Goal: Information Seeking & Learning: Learn about a topic

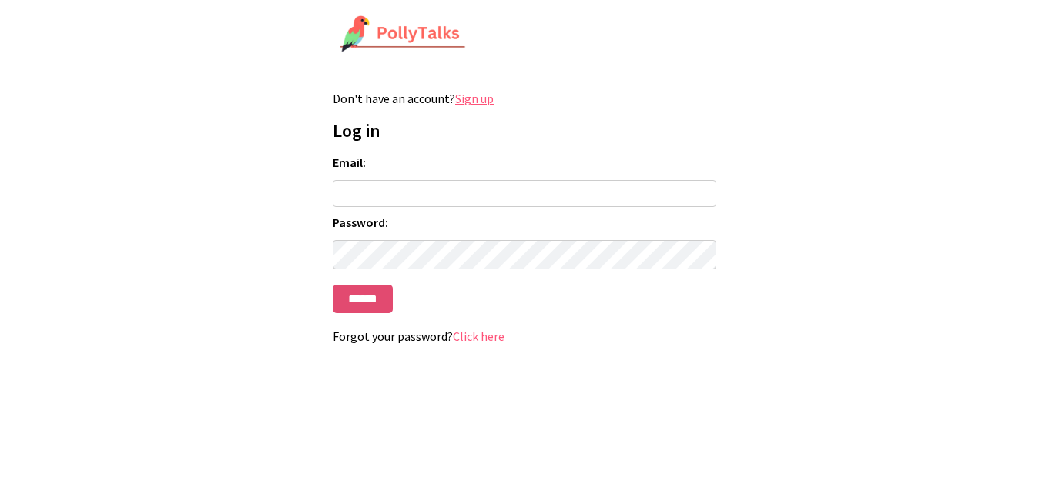
type input "**********"
click at [371, 301] on input "******" at bounding box center [363, 299] width 60 height 28
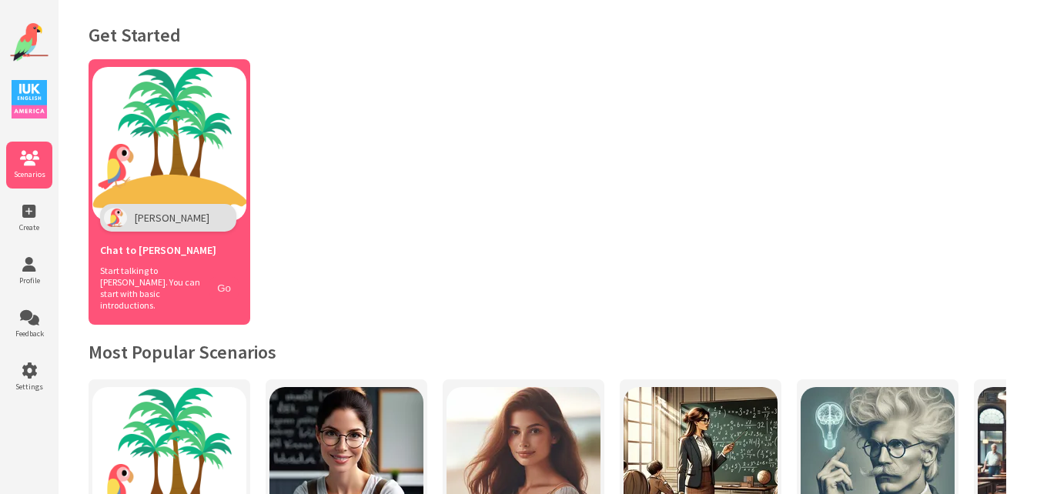
click at [221, 285] on button "Go" at bounding box center [223, 288] width 29 height 22
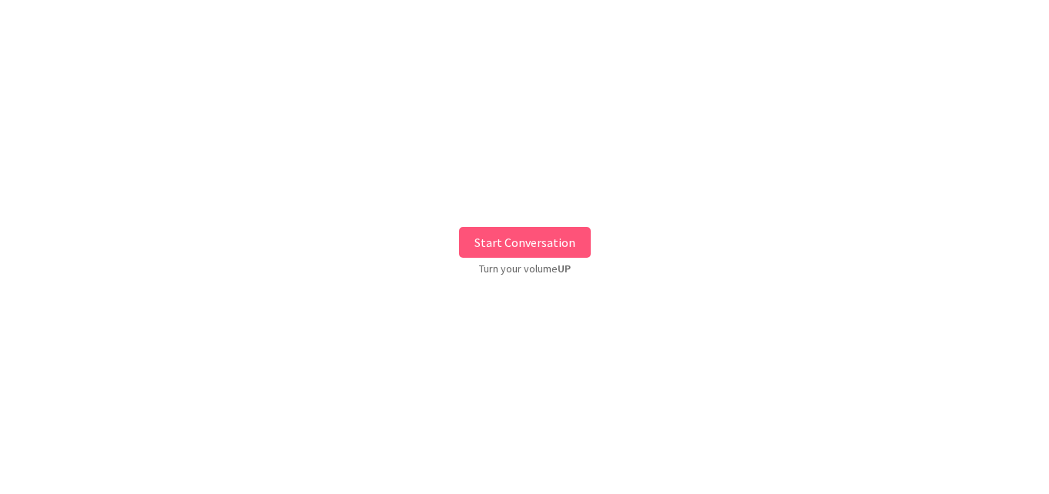
click at [536, 236] on button "Start Conversation" at bounding box center [525, 242] width 132 height 31
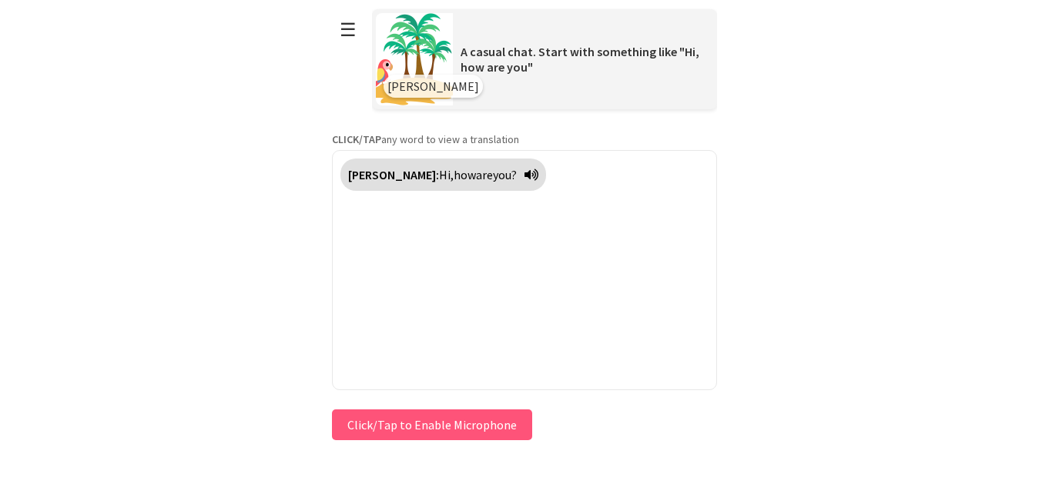
click at [468, 430] on button "Click/Tap to Enable Microphone" at bounding box center [432, 425] width 200 height 31
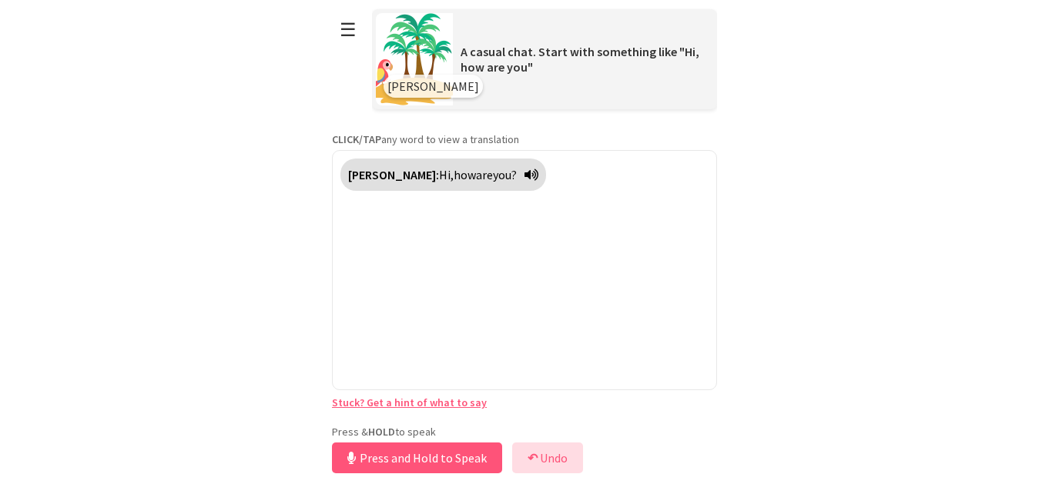
click at [557, 460] on button "↶ Undo" at bounding box center [547, 458] width 71 height 31
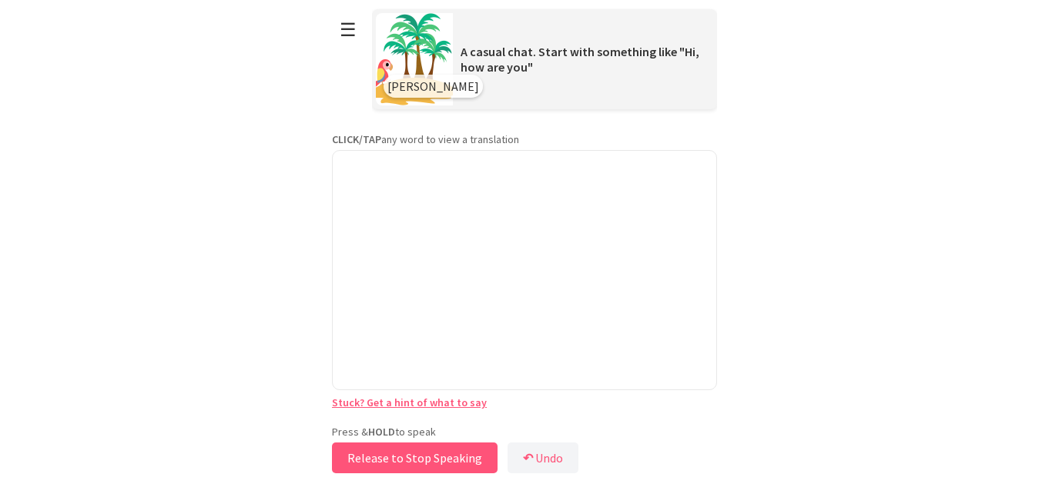
click at [451, 458] on button "Release to Stop Speaking" at bounding box center [415, 458] width 166 height 31
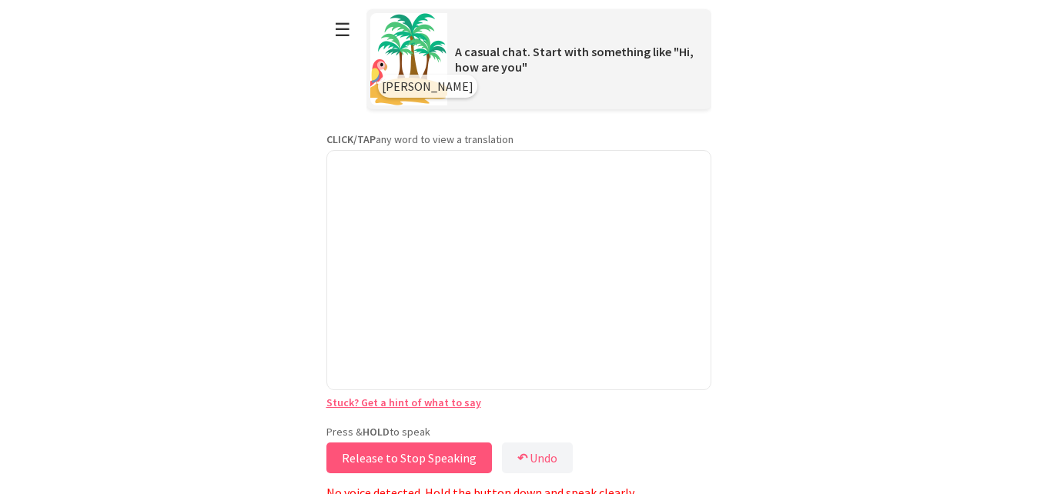
click at [451, 458] on button "Release to Stop Speaking" at bounding box center [409, 458] width 166 height 31
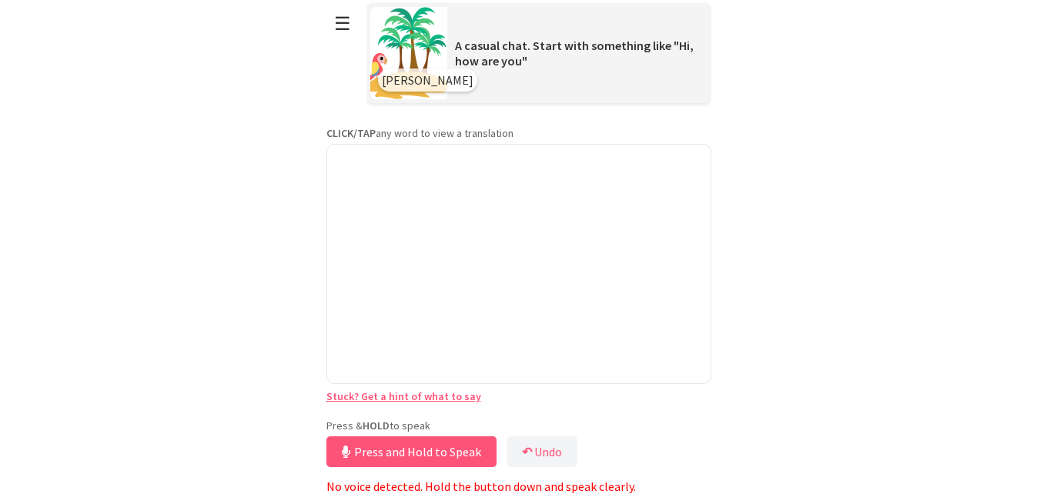
scroll to position [8, 0]
click at [564, 447] on button "↶ Undo" at bounding box center [542, 452] width 71 height 31
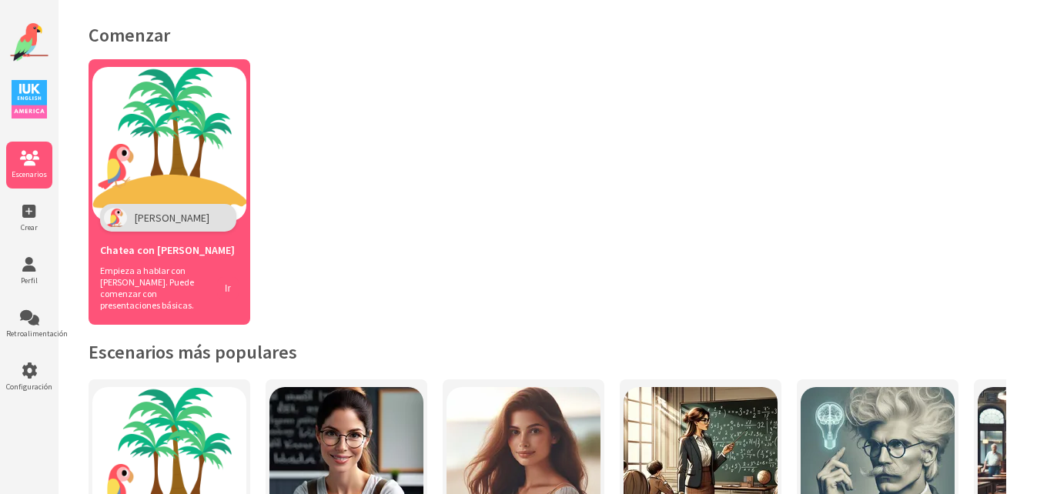
click at [225, 281] on button "Ir" at bounding box center [228, 288] width 22 height 22
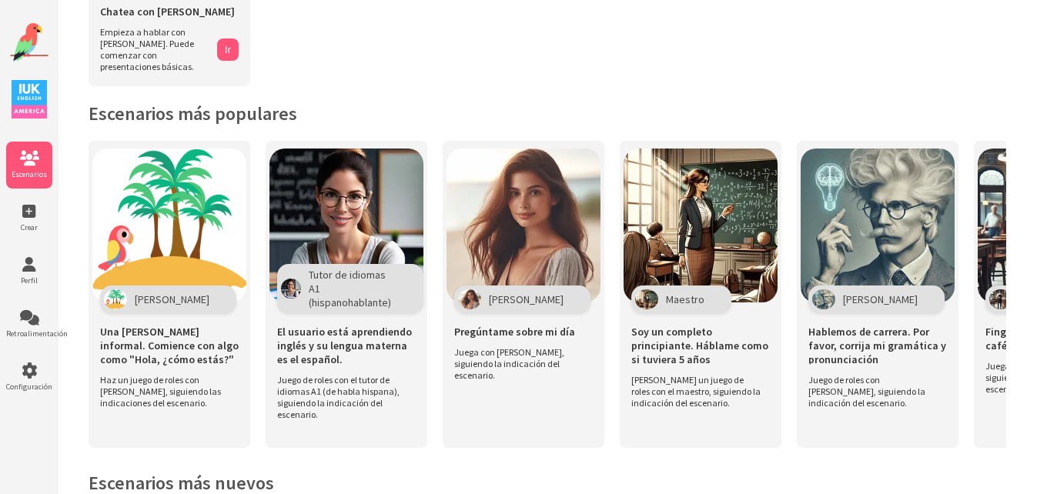
scroll to position [256, 0]
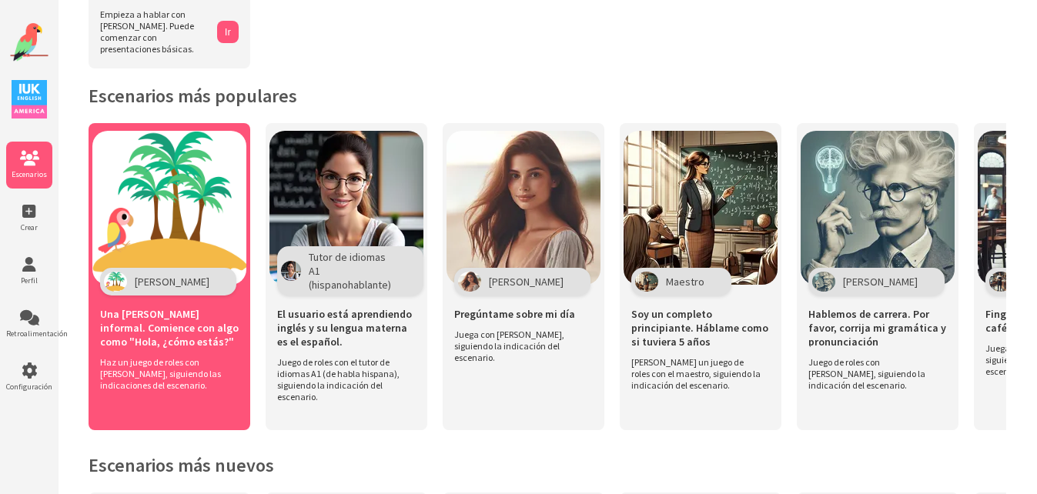
click at [189, 296] on div "Una charla informal. Comience con algo como "Hola, ¿cómo estás?"" at bounding box center [169, 326] width 139 height 61
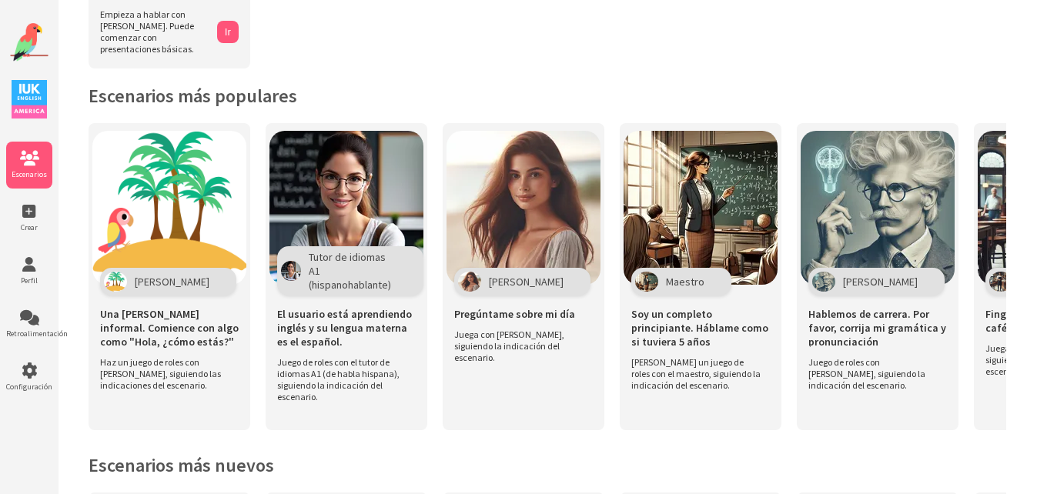
drag, startPoint x: 812, startPoint y: 137, endPoint x: 592, endPoint y: 71, distance: 229.9
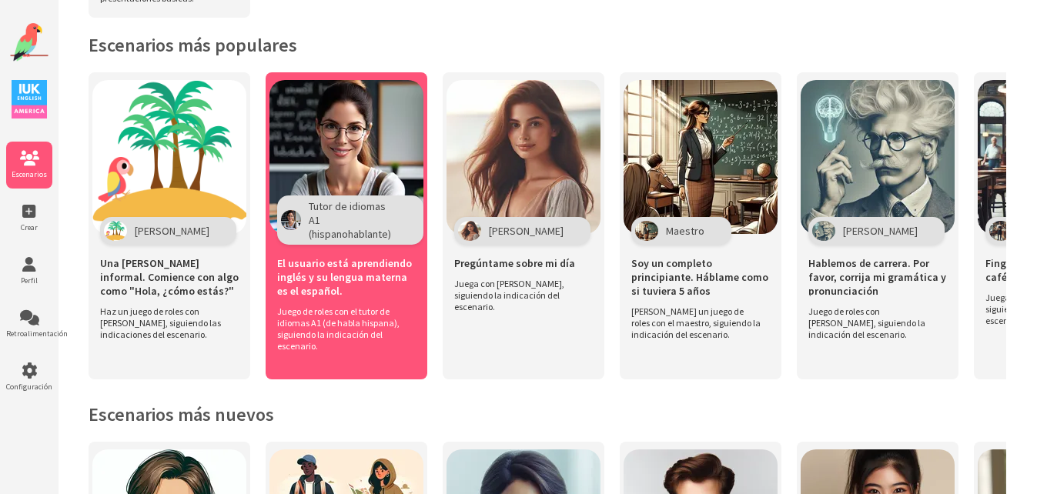
scroll to position [308, 0]
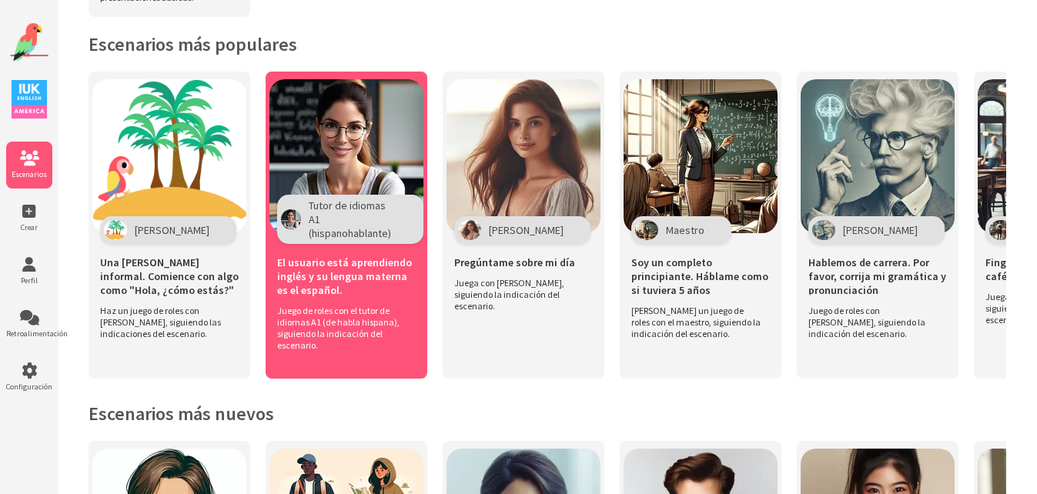
click at [354, 312] on span "Juego de roles con el tutor de idiomas A1 (de habla hispana), siguiendo la indi…" at bounding box center [342, 328] width 131 height 46
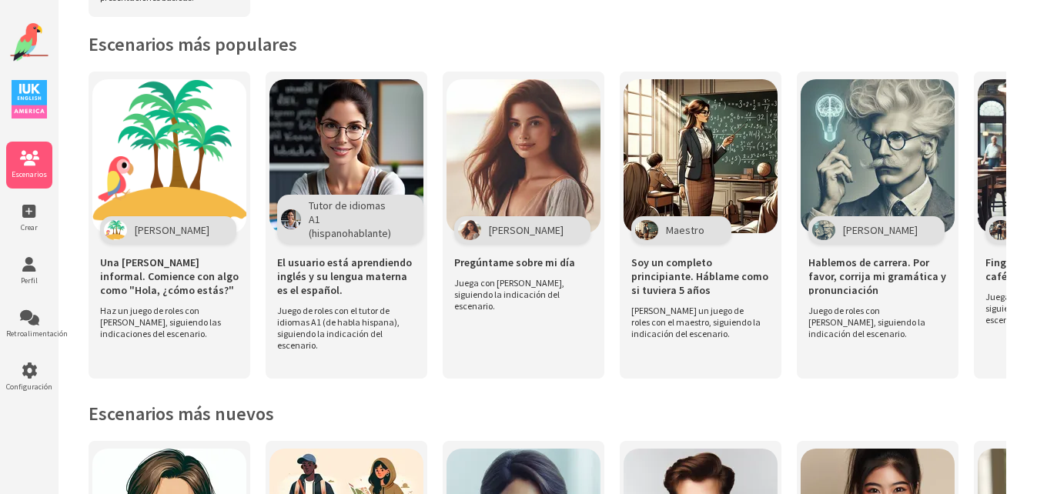
click at [560, 36] on h2 "Escenarios más populares" at bounding box center [548, 44] width 918 height 24
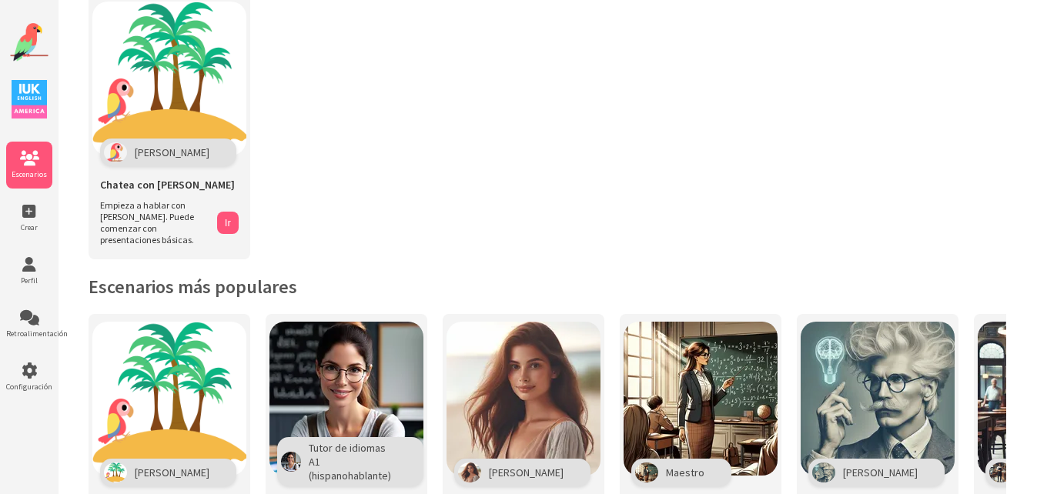
scroll to position [0, 0]
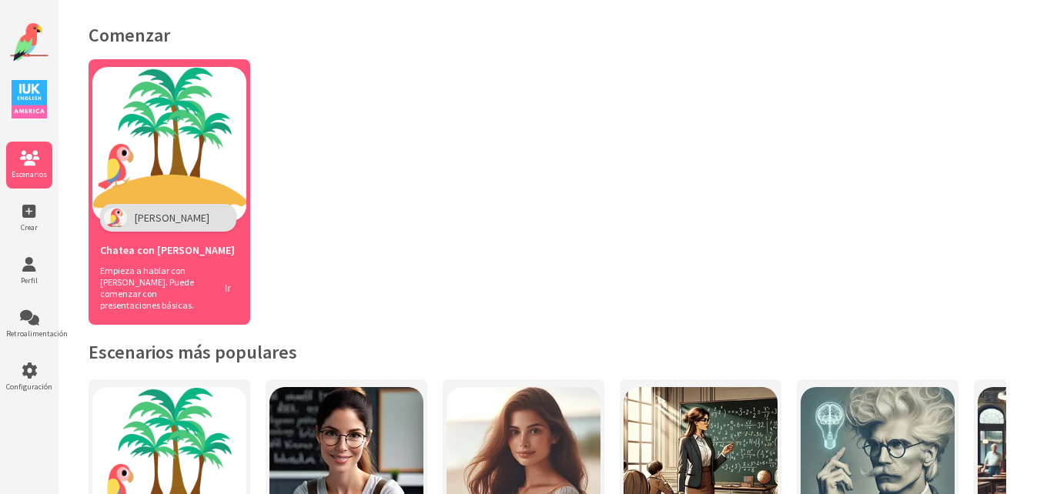
click at [224, 289] on button "Ir" at bounding box center [228, 288] width 22 height 22
click at [223, 277] on button "Ir" at bounding box center [228, 288] width 22 height 22
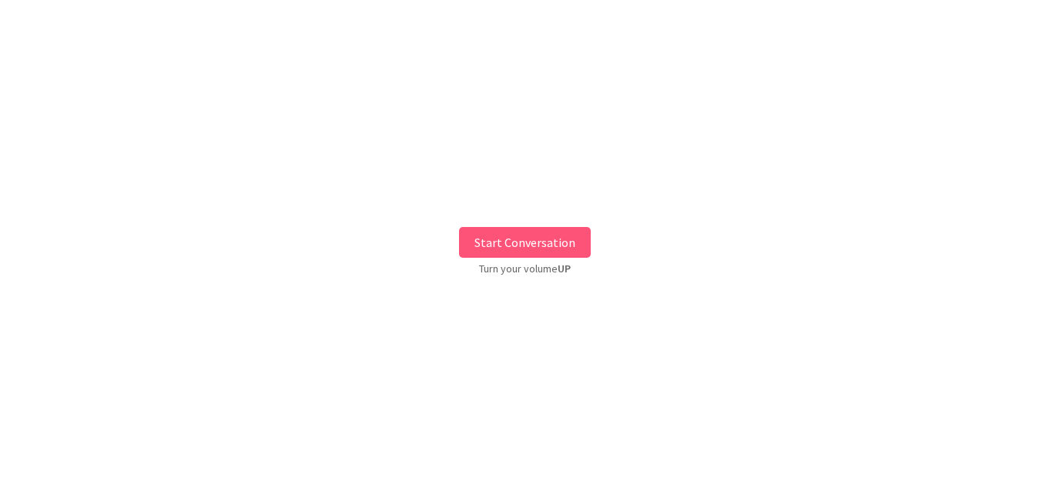
click at [529, 236] on button "Start Conversation" at bounding box center [525, 242] width 132 height 31
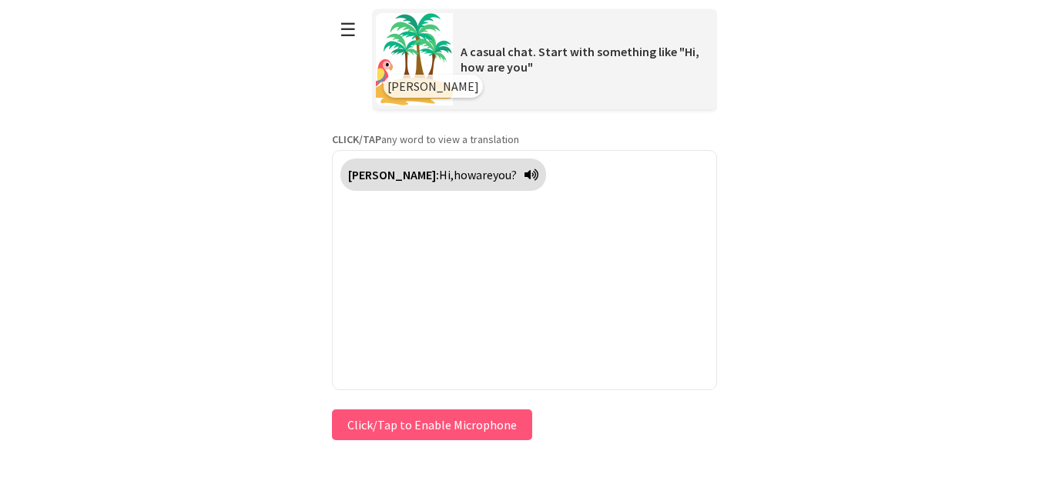
click at [422, 427] on button "Click/Tap to Enable Microphone" at bounding box center [432, 425] width 200 height 31
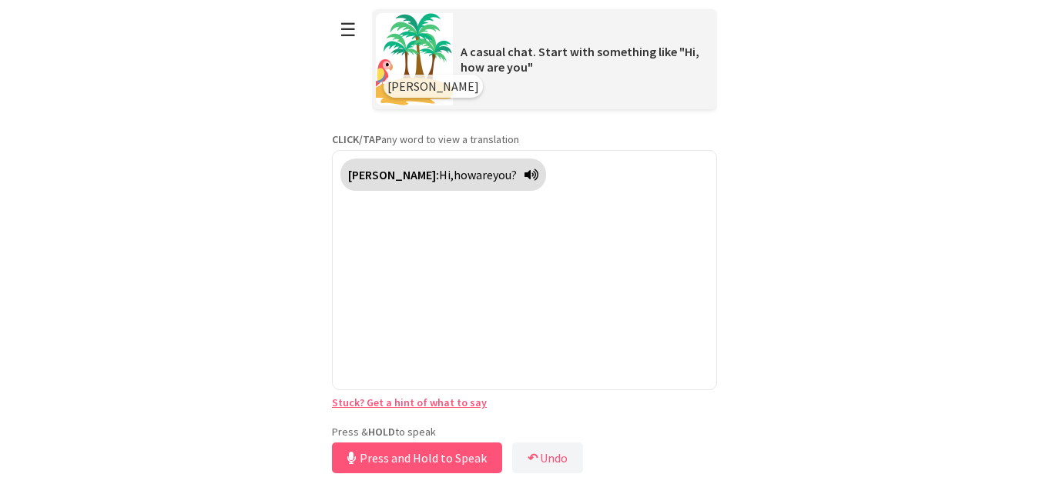
click at [422, 427] on p "Press & HOLD to speak" at bounding box center [524, 432] width 385 height 14
click at [423, 456] on button "Release to Stop Speaking" at bounding box center [415, 458] width 166 height 31
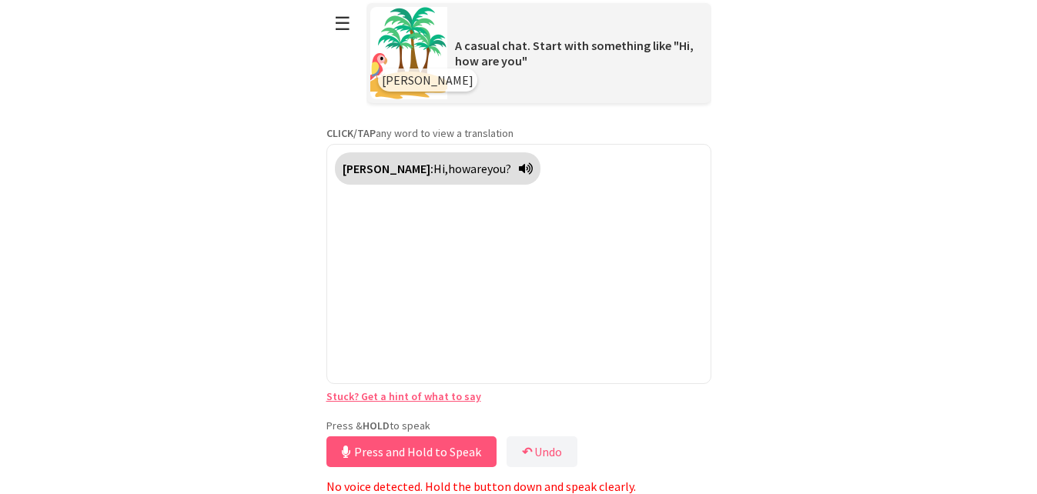
scroll to position [8, 0]
click at [413, 443] on button "Press and Hold to Speak" at bounding box center [411, 452] width 170 height 31
click at [414, 443] on button "Release to Stop Speaking" at bounding box center [409, 452] width 166 height 31
click at [450, 443] on button "Press and Hold to Speak" at bounding box center [411, 452] width 170 height 31
click at [437, 447] on button "Release to Stop Speaking" at bounding box center [409, 452] width 166 height 31
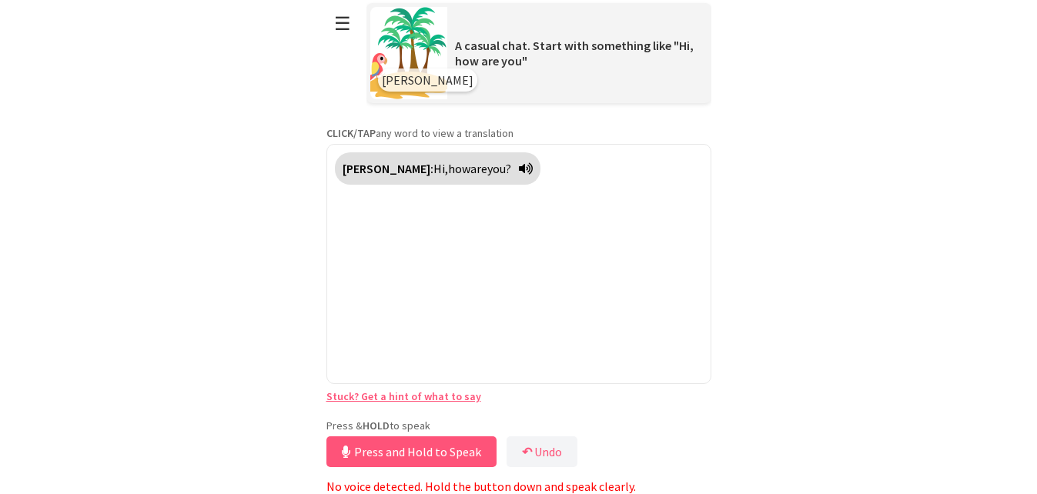
click at [481, 159] on div "Polly: Hi, how are you?" at bounding box center [438, 168] width 206 height 32
click at [519, 168] on icon at bounding box center [526, 168] width 14 height 12
click at [519, 166] on icon at bounding box center [526, 168] width 14 height 12
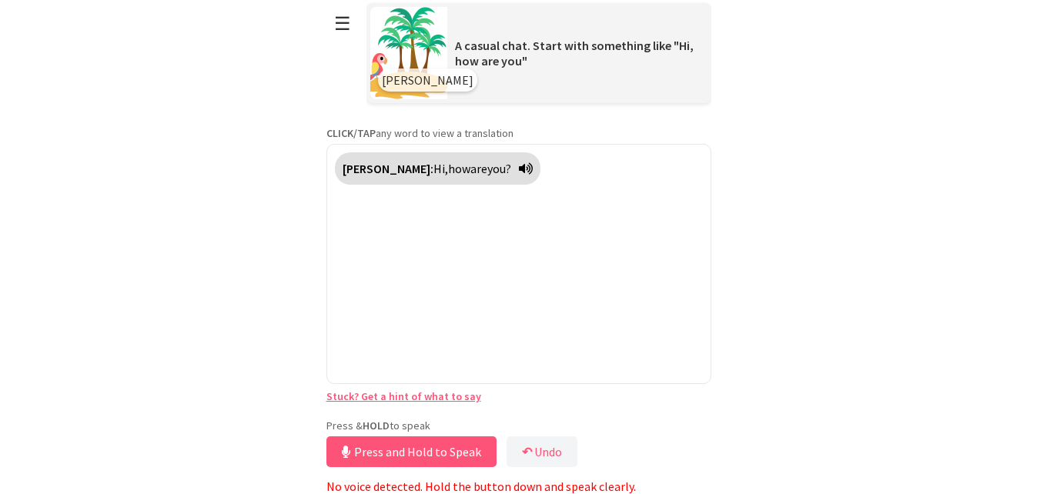
click at [519, 163] on icon at bounding box center [526, 168] width 14 height 12
click at [519, 168] on icon at bounding box center [526, 168] width 14 height 12
click at [519, 165] on icon at bounding box center [526, 168] width 14 height 12
click at [386, 450] on button "Release to Stop Speaking" at bounding box center [409, 452] width 166 height 31
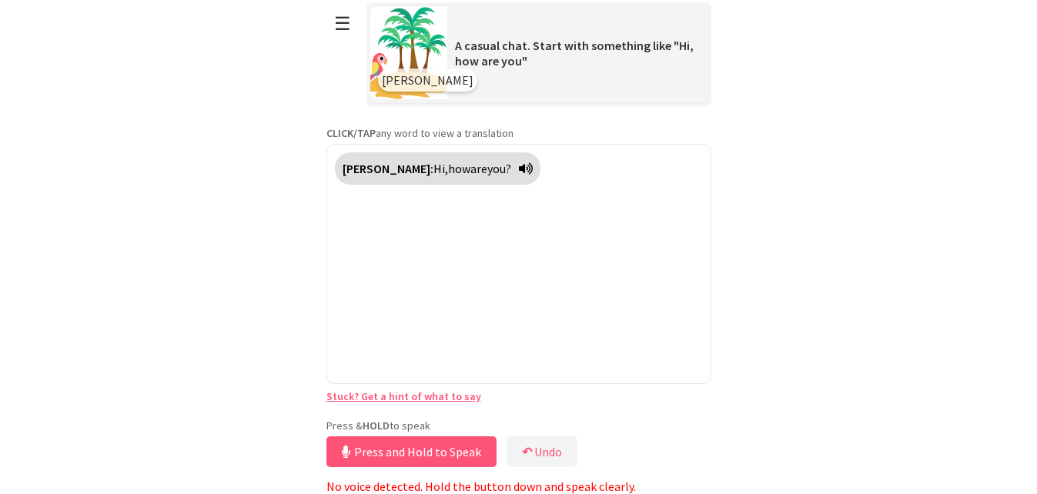
click at [386, 450] on button "Press and Hold to Speak" at bounding box center [411, 452] width 170 height 31
click at [525, 452] on b "↶" at bounding box center [527, 451] width 10 height 15
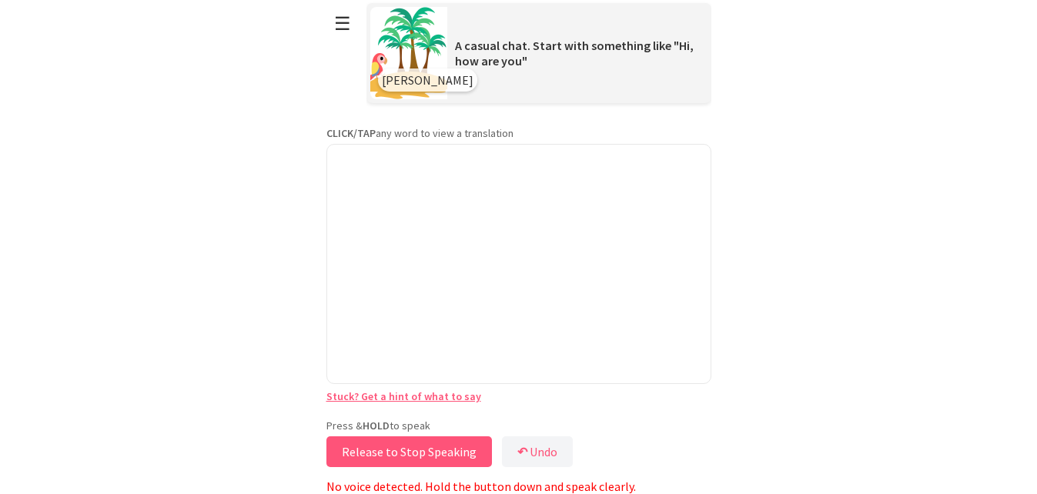
click at [433, 450] on button "Release to Stop Speaking" at bounding box center [409, 452] width 166 height 31
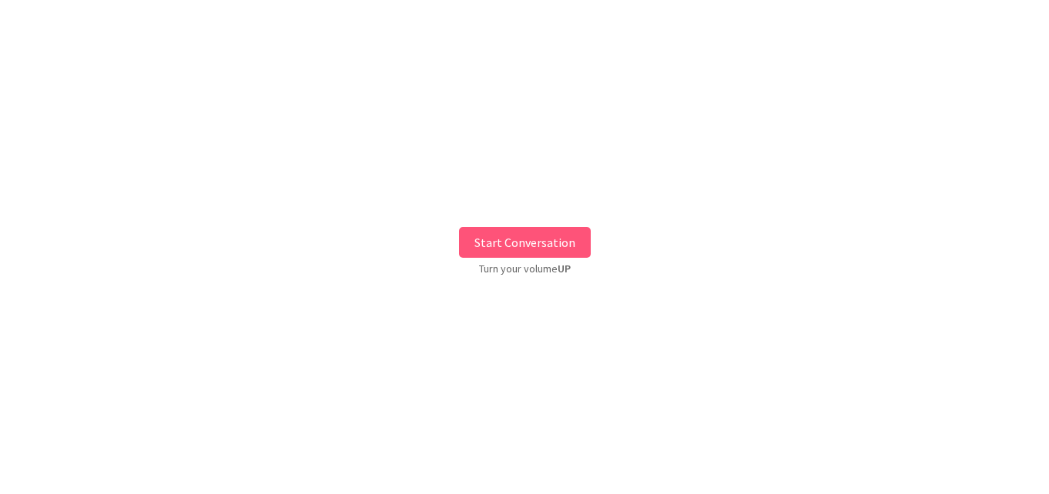
click at [532, 243] on button "Start Conversation" at bounding box center [525, 242] width 132 height 31
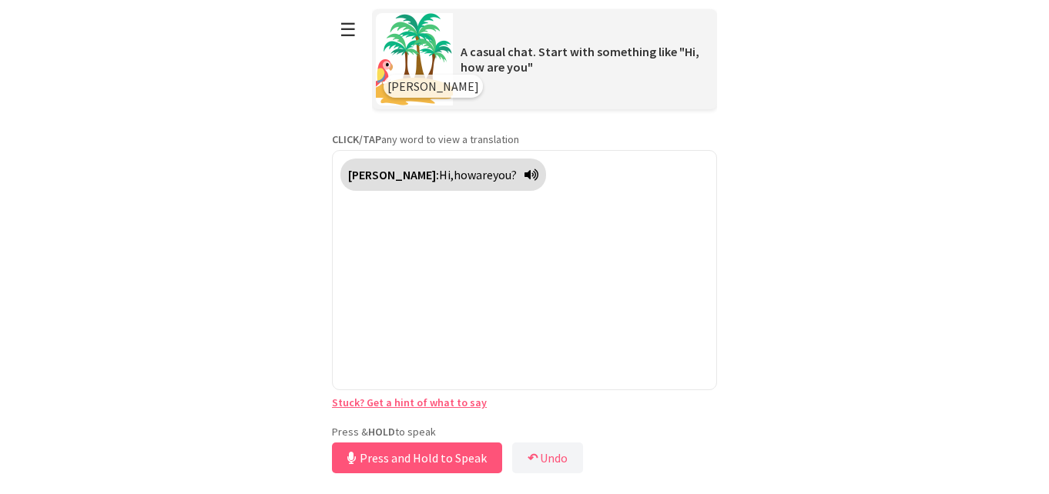
click at [455, 427] on div "Press & HOLD to speak Press and Hold to Speak ↶ Undo Save No voice detected. Ho…" at bounding box center [524, 451] width 385 height 52
click at [439, 400] on link "Stuck? Get a hint of what to say" at bounding box center [409, 403] width 155 height 14
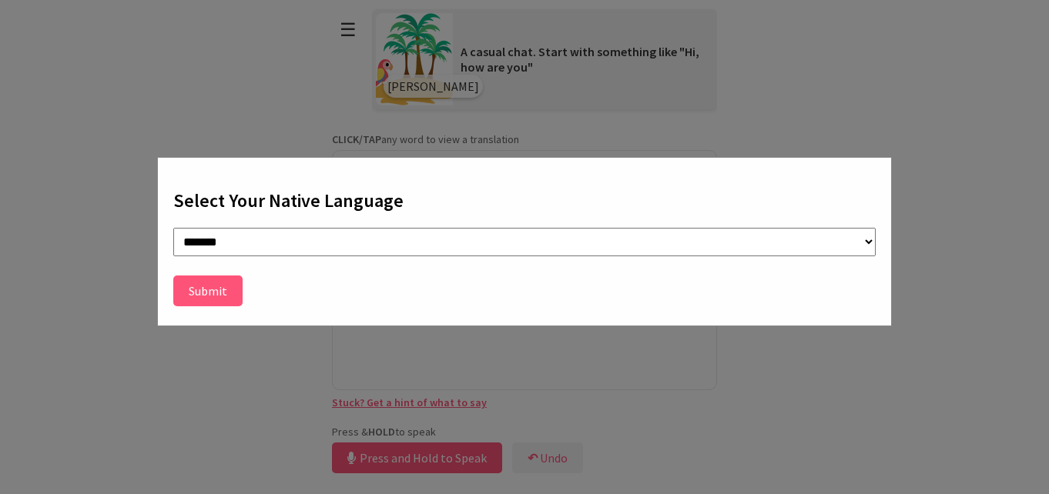
click at [218, 293] on button "Submit" at bounding box center [207, 291] width 69 height 31
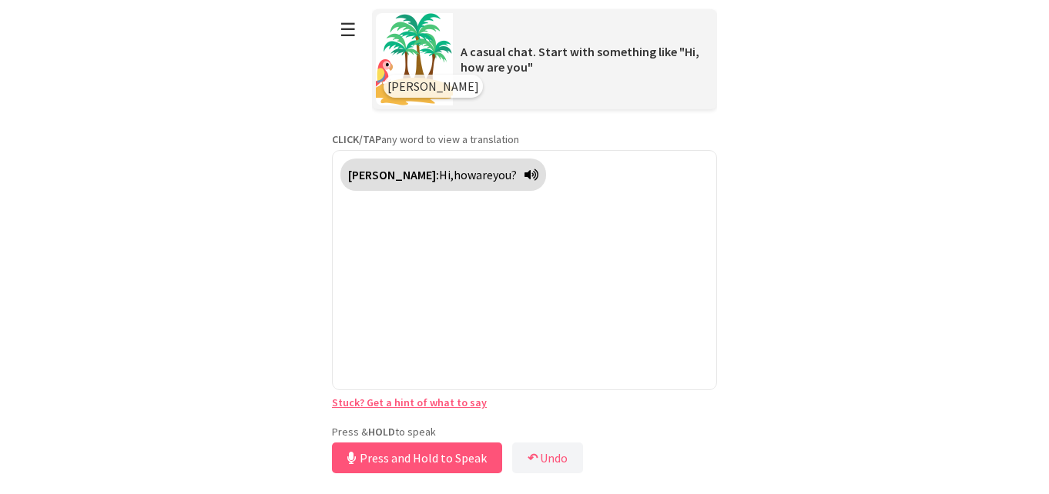
click at [430, 403] on link "Stuck? Get a hint of what to say" at bounding box center [409, 403] width 155 height 14
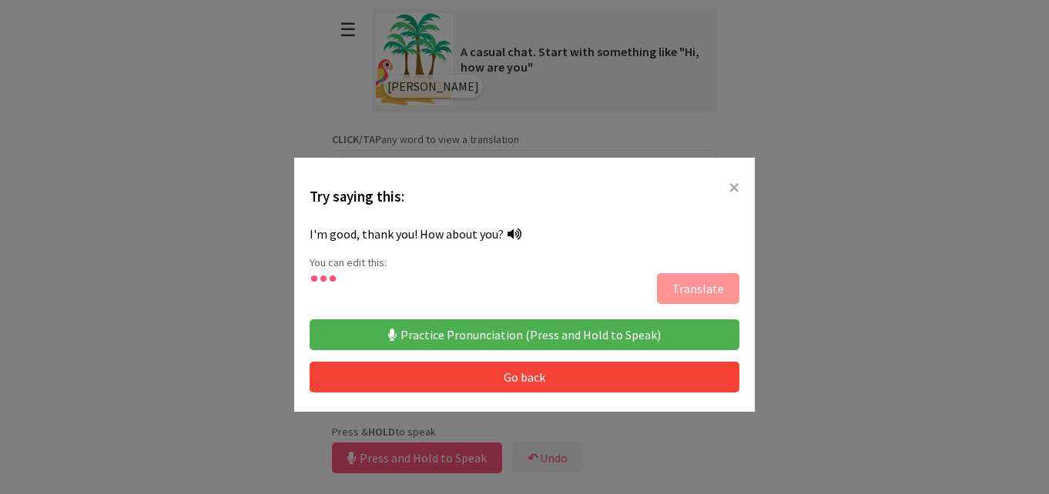
click at [532, 330] on button "Practice Pronunciation (Press and Hold to Speak)" at bounding box center [525, 335] width 430 height 31
click at [572, 324] on button "Practice Pronunciation (Press and Hold to Speak)" at bounding box center [525, 335] width 430 height 31
click at [523, 378] on button "Go back" at bounding box center [525, 377] width 430 height 31
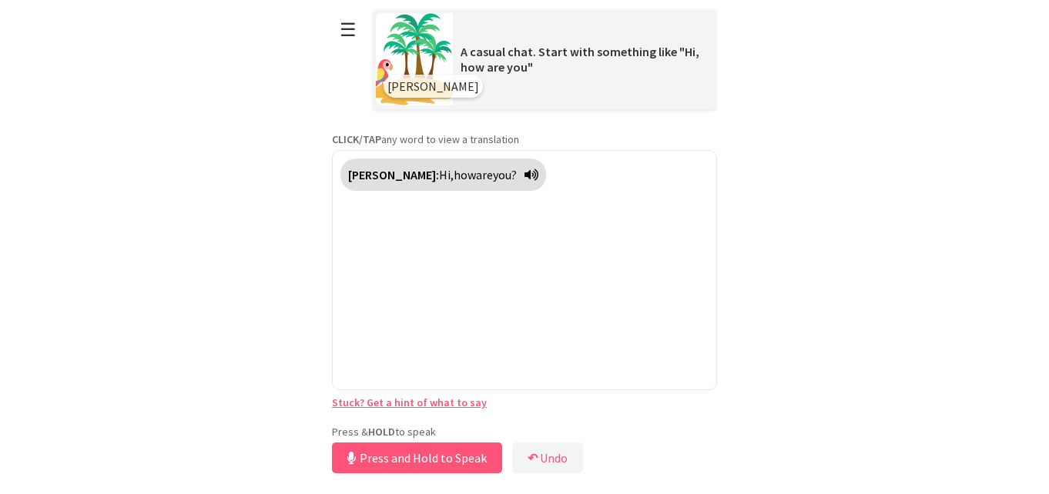
click at [441, 458] on button "Press and Hold to Speak" at bounding box center [417, 458] width 170 height 31
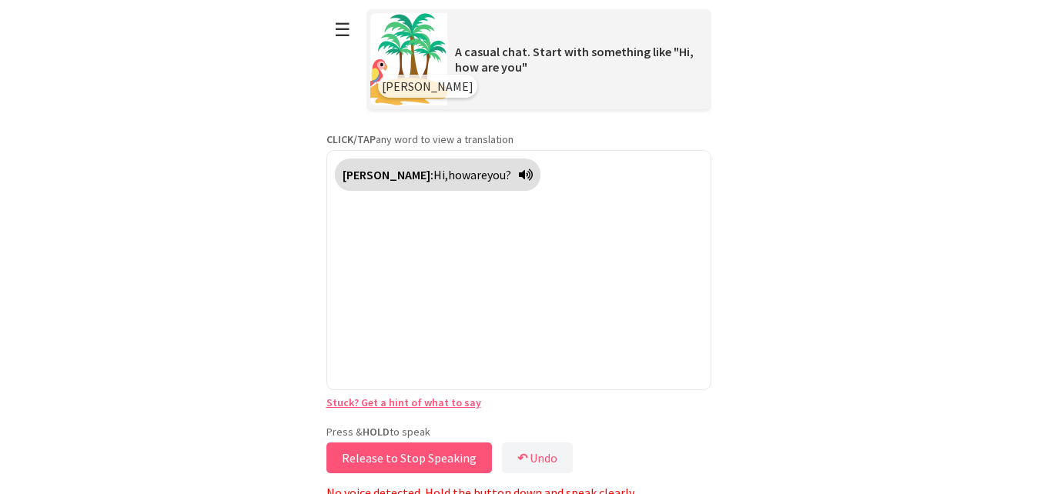
click at [441, 458] on button "Release to Stop Speaking" at bounding box center [409, 458] width 166 height 31
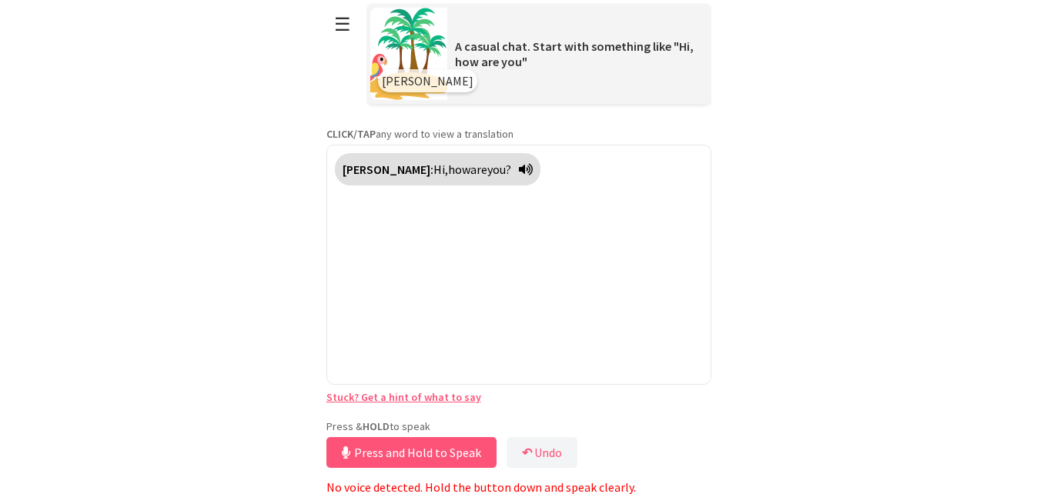
scroll to position [8, 0]
click at [439, 452] on button "Release to Stop Speaking" at bounding box center [409, 452] width 166 height 31
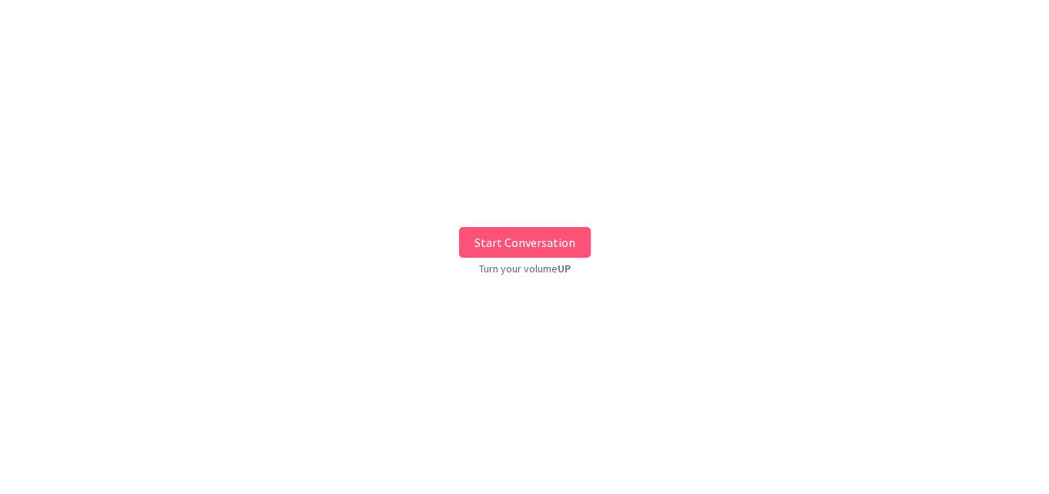
click at [483, 239] on button "Start Conversation" at bounding box center [525, 242] width 132 height 31
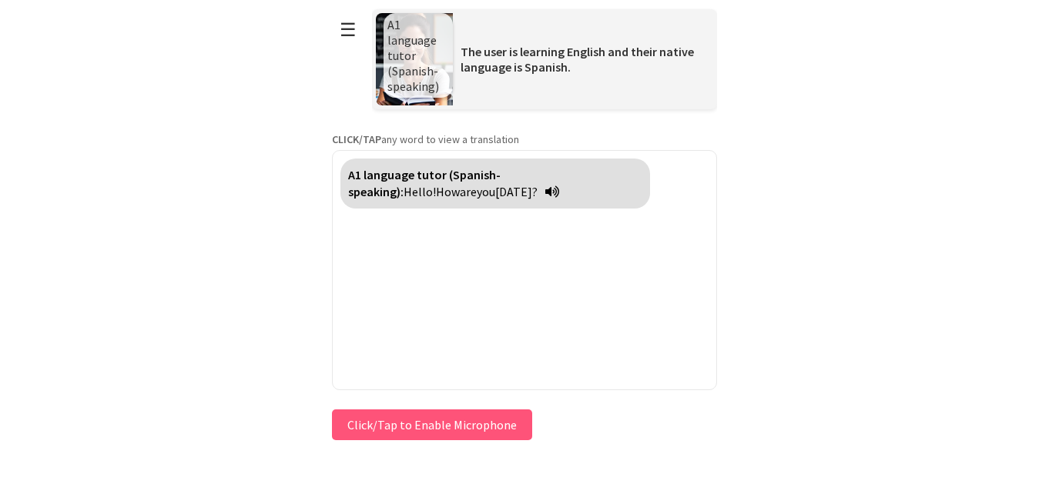
click at [452, 417] on button "Click/Tap to Enable Microphone" at bounding box center [432, 425] width 200 height 31
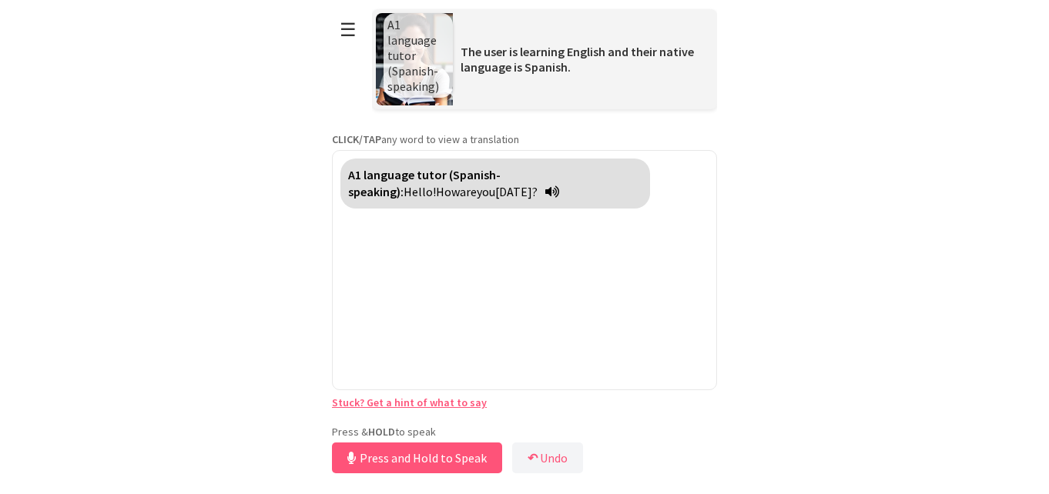
click at [448, 449] on button "Press and Hold to Speak" at bounding box center [417, 458] width 170 height 31
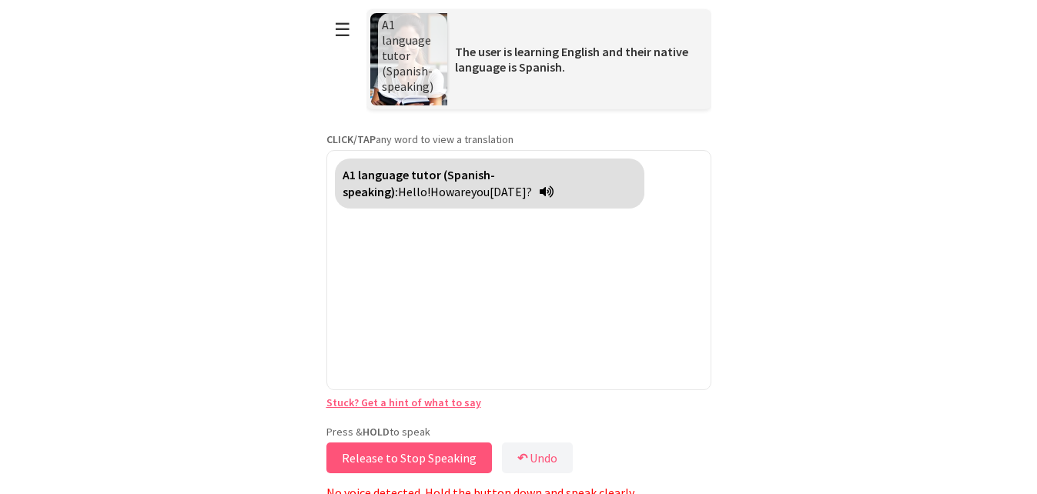
click at [448, 449] on button "Release to Stop Speaking" at bounding box center [409, 458] width 166 height 31
click at [433, 453] on button "Release to Stop Speaking" at bounding box center [409, 458] width 166 height 31
click at [427, 457] on button "Release to Stop Speaking" at bounding box center [409, 458] width 166 height 31
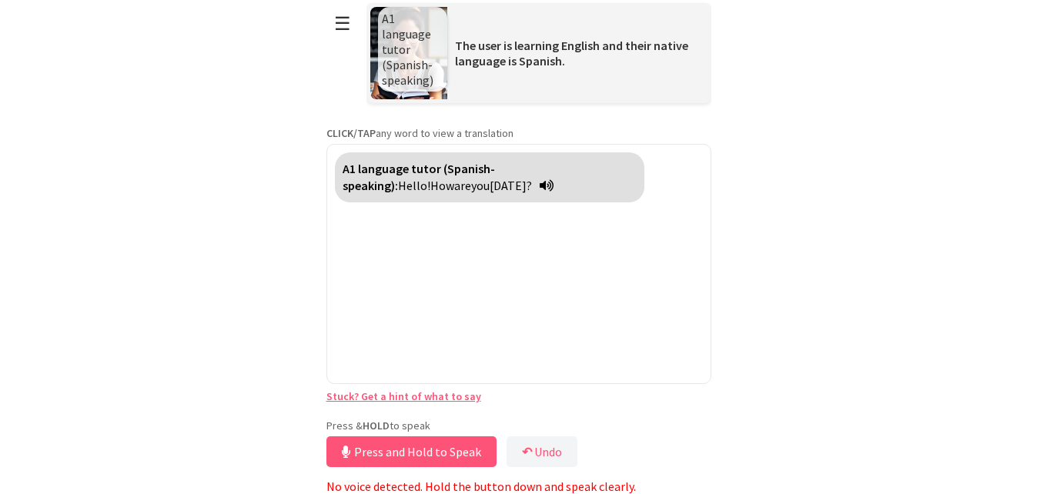
scroll to position [8, 0]
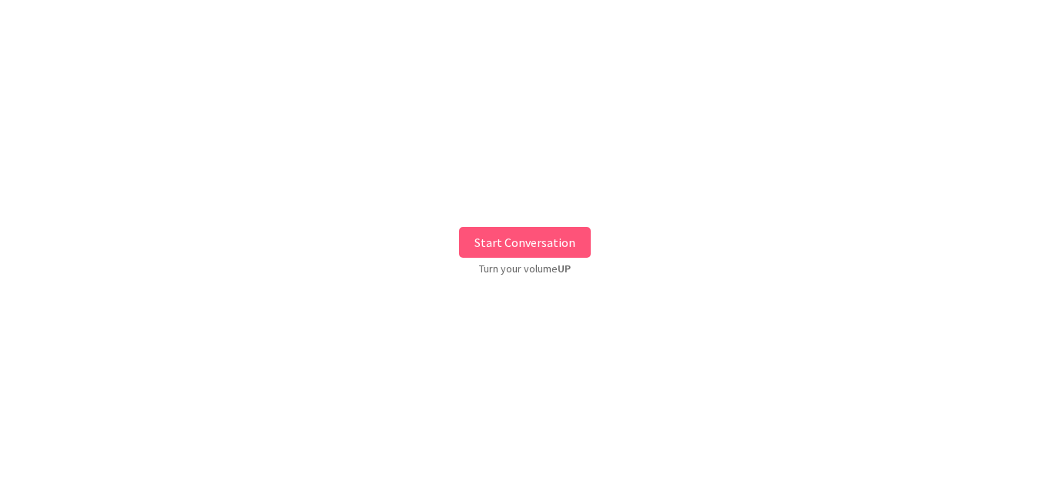
click at [542, 240] on button "Start Conversation" at bounding box center [525, 242] width 132 height 31
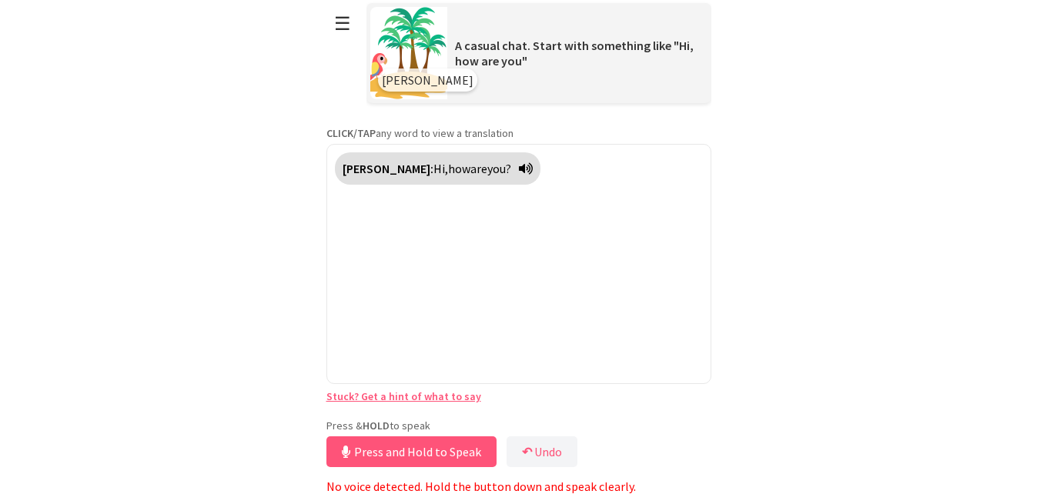
scroll to position [8, 0]
click at [408, 449] on button "Press and Hold to Speak" at bounding box center [411, 452] width 170 height 31
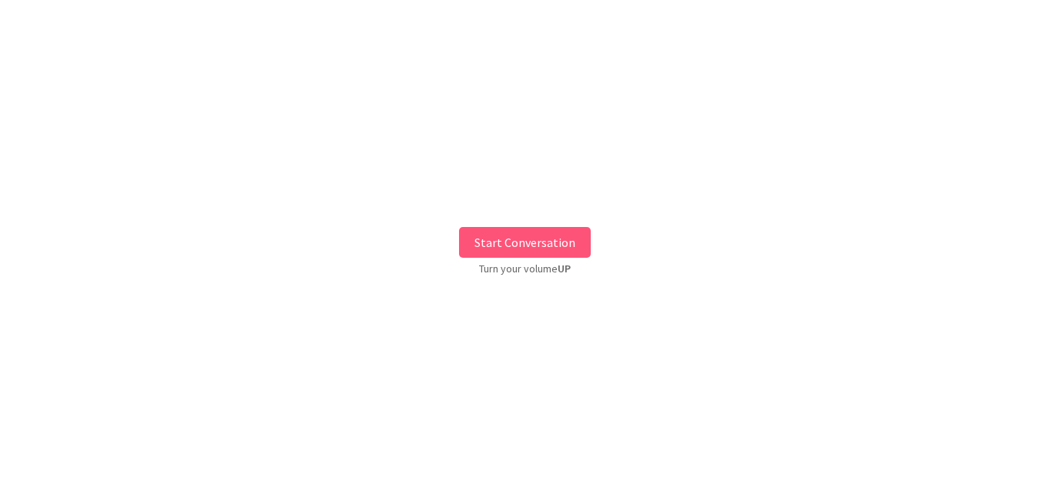
click at [513, 242] on button "Start Conversation" at bounding box center [525, 242] width 132 height 31
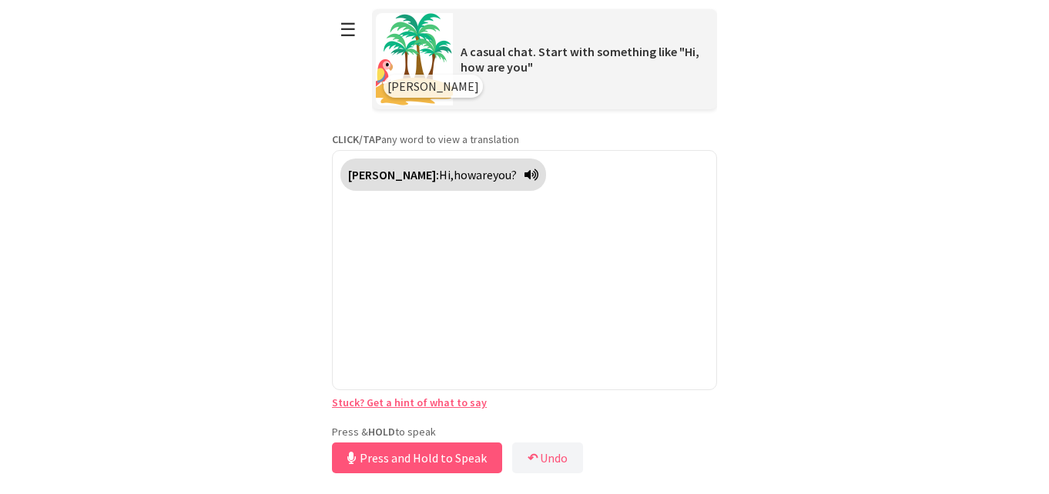
click at [440, 427] on div "Press & HOLD to speak Press and Hold to Speak ↶ Undo Save No voice detected. Ho…" at bounding box center [524, 451] width 385 height 52
click at [423, 400] on link "Stuck? Get a hint of what to say" at bounding box center [409, 403] width 155 height 14
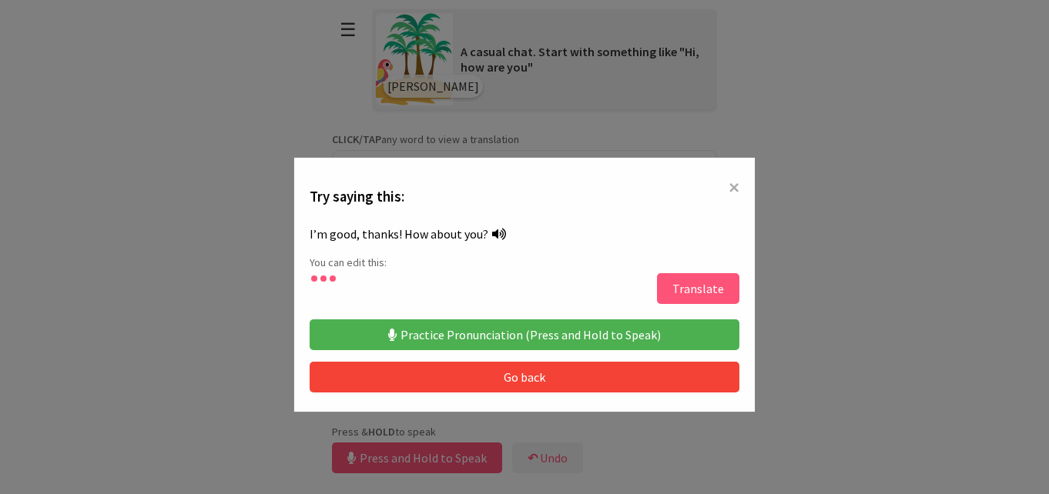
click at [687, 286] on button "Translate" at bounding box center [698, 288] width 82 height 31
click at [560, 333] on button "Practice Pronunciation (Press and Hold to Speak)" at bounding box center [525, 335] width 430 height 31
click at [558, 333] on button "Practice Pronunciation (Press and Hold to Speak)" at bounding box center [525, 335] width 430 height 31
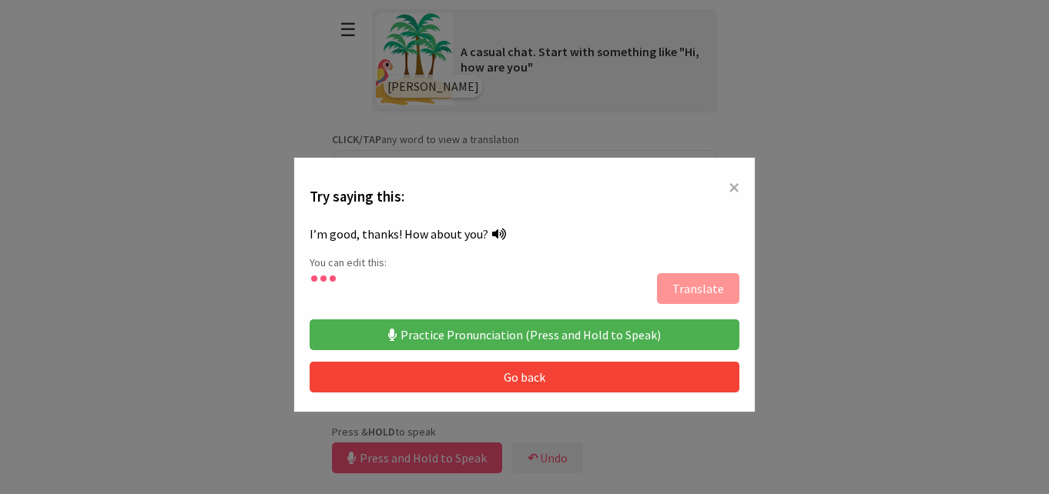
click at [558, 333] on button "Practice Pronunciation (Press and Hold to Speak)" at bounding box center [525, 335] width 430 height 31
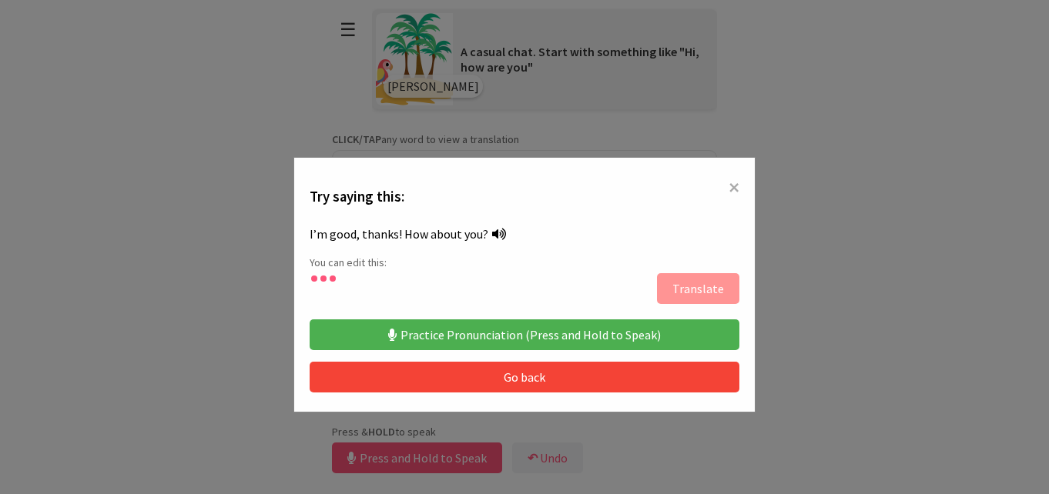
click at [558, 333] on button "Practice Pronunciation (Press and Hold to Speak)" at bounding box center [525, 335] width 430 height 31
click at [537, 375] on button "Go back" at bounding box center [525, 377] width 430 height 31
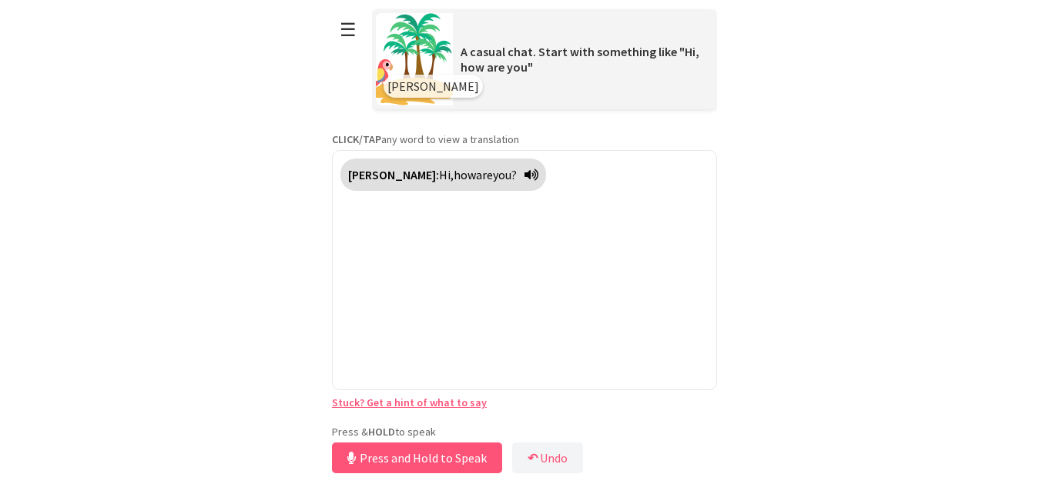
click at [421, 457] on button "Press and Hold to Speak" at bounding box center [417, 458] width 170 height 31
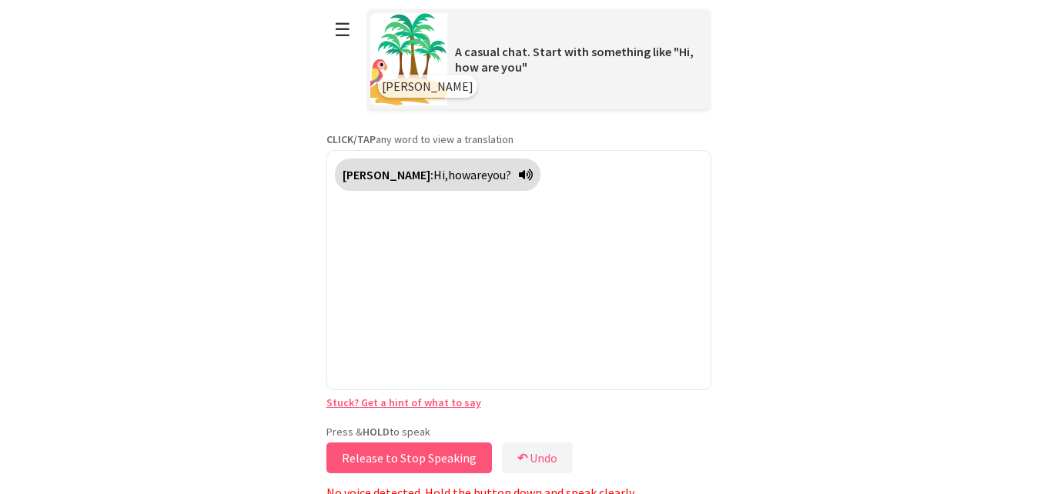
click at [421, 457] on button "Release to Stop Speaking" at bounding box center [409, 458] width 166 height 31
click at [349, 29] on button "☰" at bounding box center [342, 29] width 32 height 39
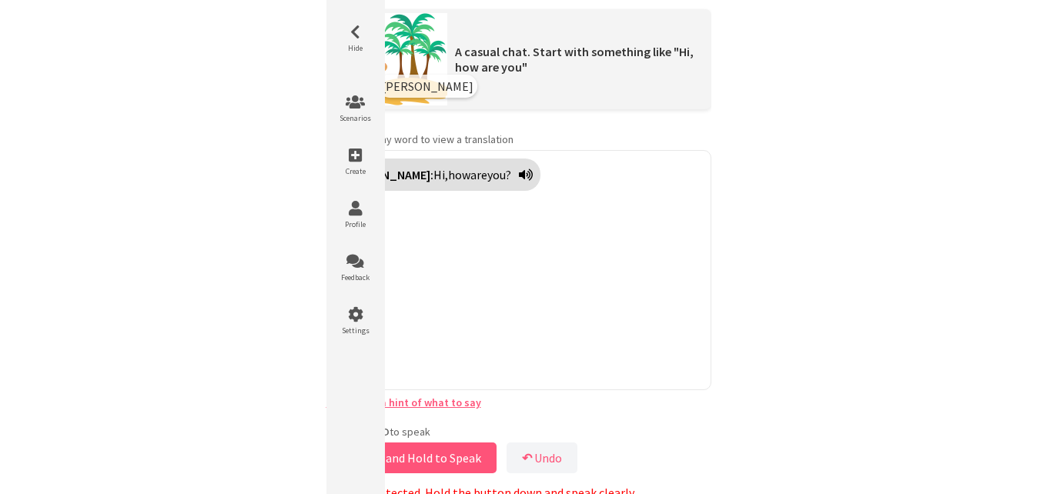
click at [631, 200] on div "[PERSON_NAME]: Hi, how are you?" at bounding box center [518, 270] width 385 height 240
click at [860, 326] on html "**********" at bounding box center [518, 247] width 1037 height 494
